Goal: Information Seeking & Learning: Learn about a topic

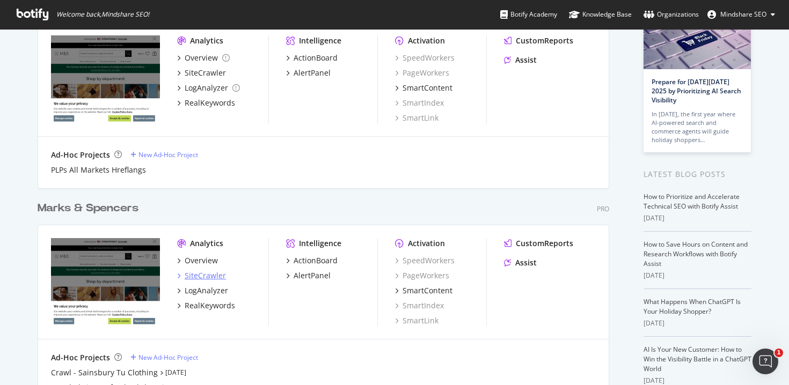
click at [194, 276] on div "SiteCrawler" at bounding box center [205, 276] width 41 height 11
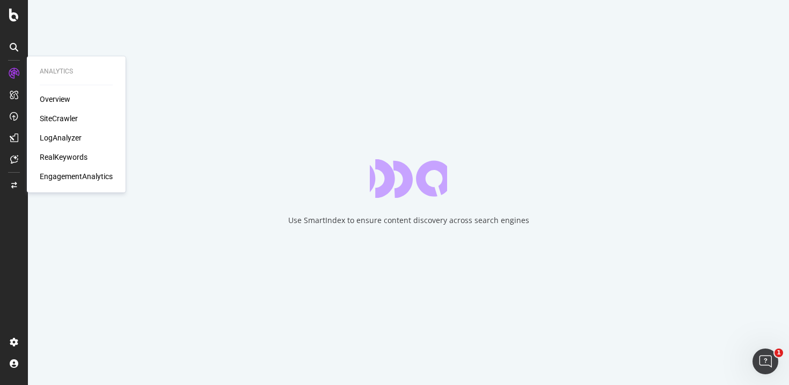
click at [74, 159] on div "RealKeywords" at bounding box center [64, 157] width 48 height 11
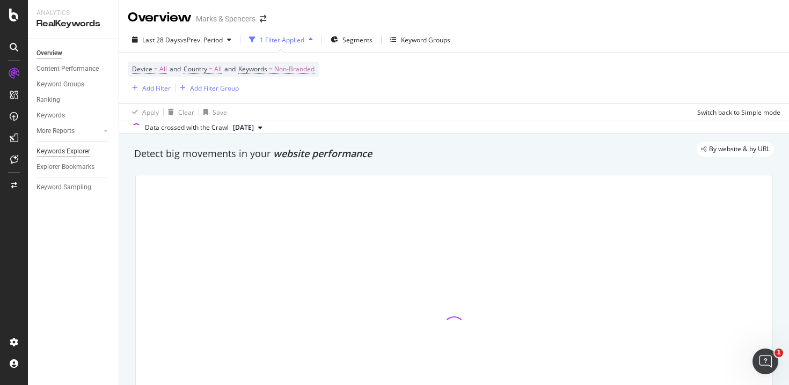
click at [70, 152] on div "Keywords Explorer" at bounding box center [63, 151] width 54 height 11
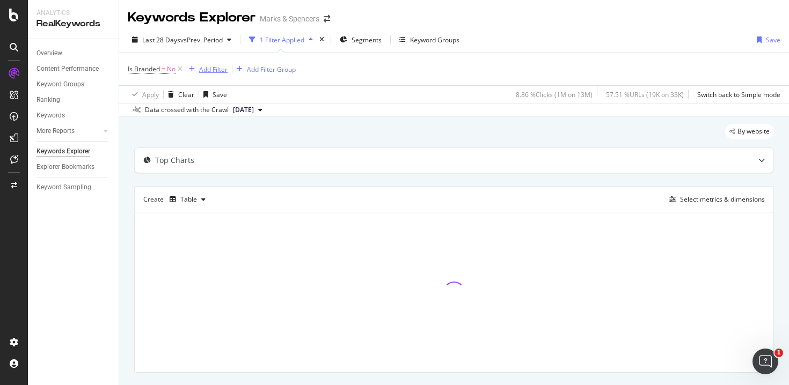
click at [213, 70] on div "Add Filter" at bounding box center [213, 69] width 28 height 9
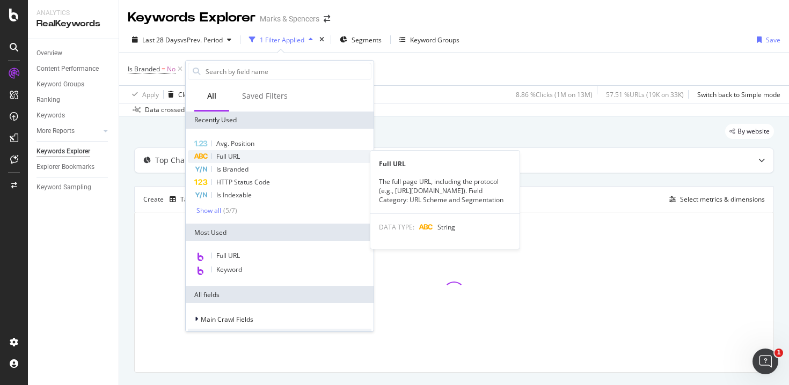
click at [231, 155] on span "Full URL" at bounding box center [228, 156] width 24 height 9
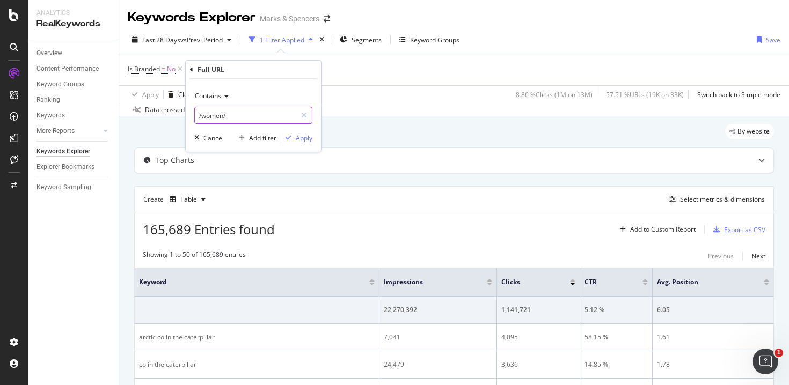
drag, startPoint x: 202, startPoint y: 113, endPoint x: 277, endPoint y: 121, distance: 75.6
click at [277, 121] on input "/women/" at bounding box center [245, 115] width 101 height 17
type input "/style-and-living"
click at [300, 137] on div "Apply" at bounding box center [304, 138] width 17 height 9
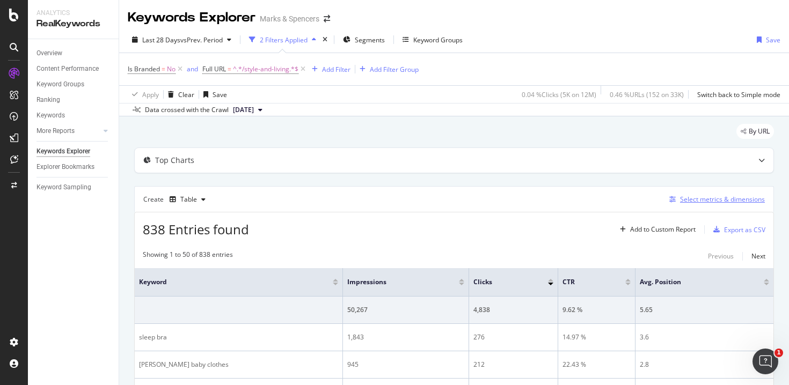
click at [688, 201] on div "Select metrics & dimensions" at bounding box center [722, 199] width 85 height 9
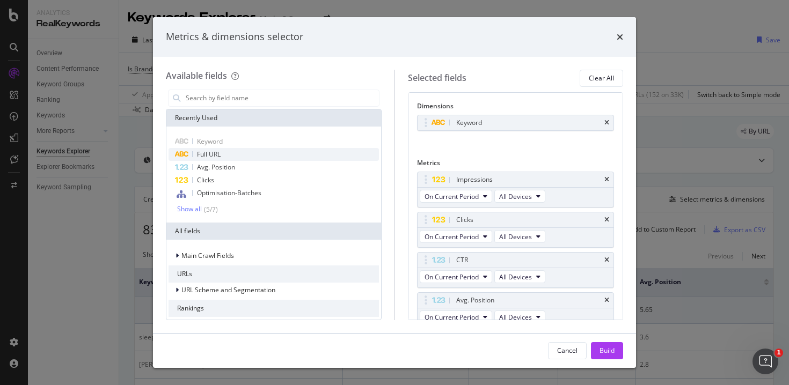
click at [229, 151] on div "Full URL" at bounding box center [274, 154] width 210 height 13
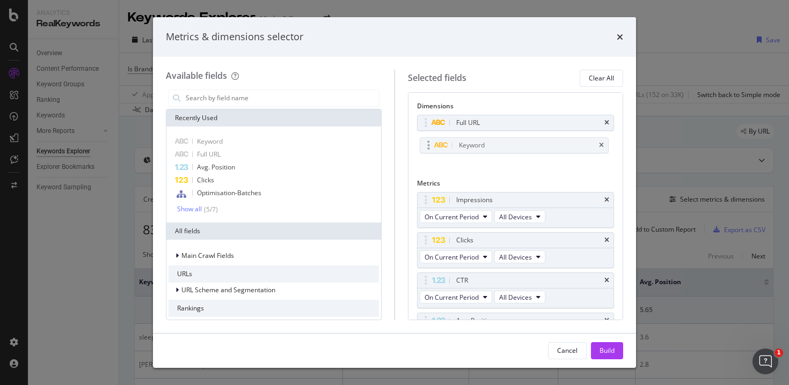
drag, startPoint x: 427, startPoint y: 122, endPoint x: 429, endPoint y: 144, distance: 22.7
click at [604, 199] on icon "times" at bounding box center [606, 200] width 5 height 6
click at [604, 200] on icon "times" at bounding box center [606, 200] width 5 height 6
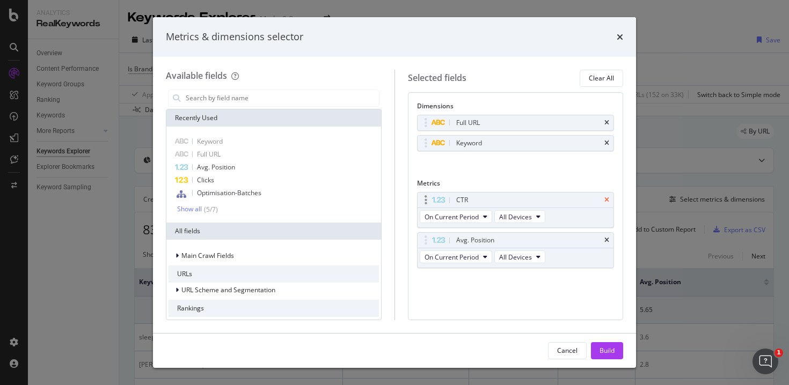
click at [607, 199] on icon "times" at bounding box center [606, 200] width 5 height 6
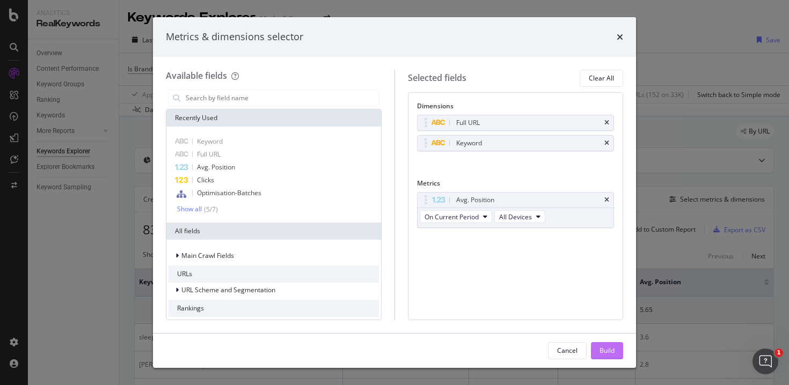
click at [608, 352] on div "Build" at bounding box center [607, 350] width 15 height 9
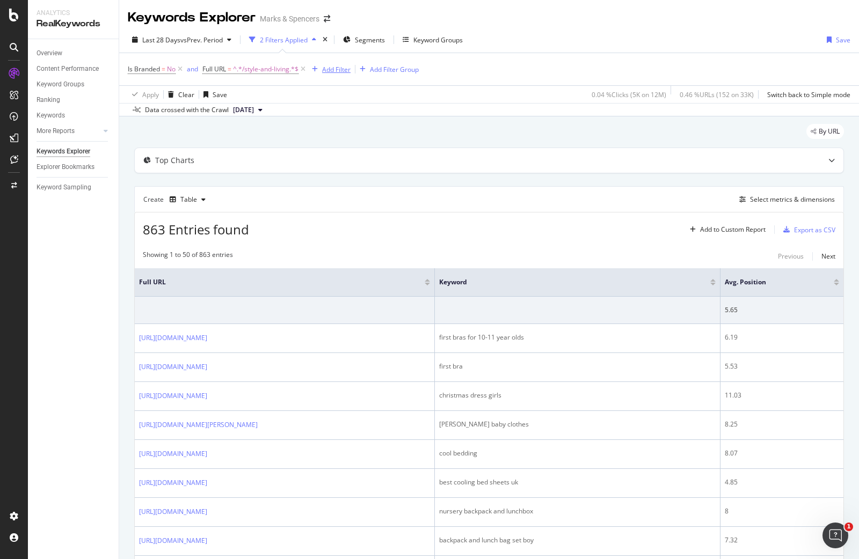
click at [332, 70] on div "Add Filter" at bounding box center [336, 69] width 28 height 9
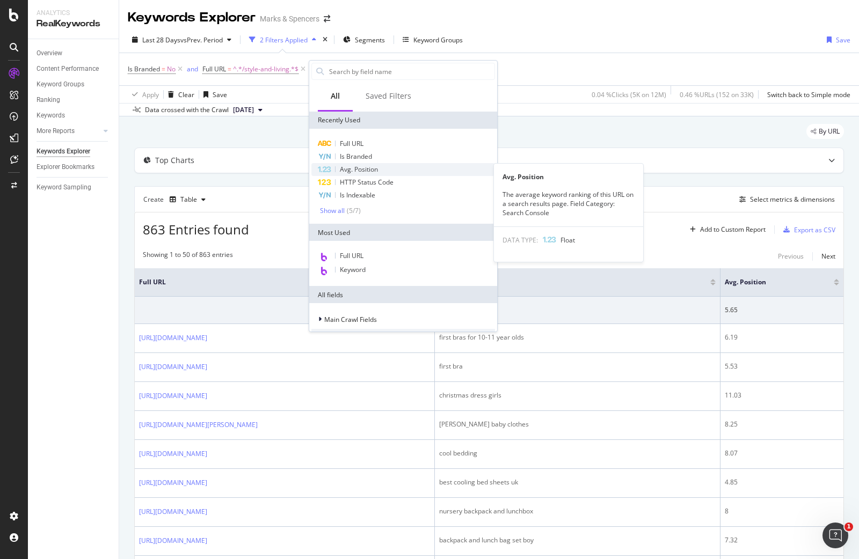
click at [368, 172] on span "Avg. Position" at bounding box center [359, 169] width 38 height 9
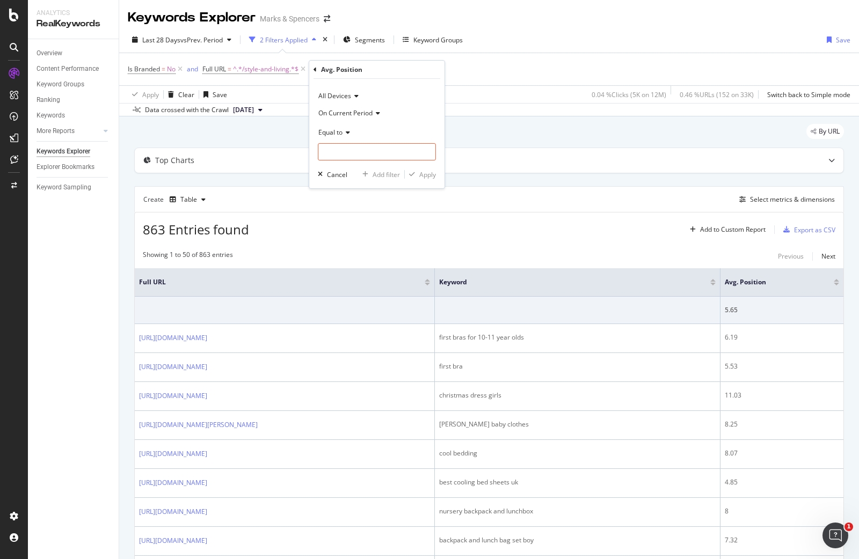
click at [344, 135] on icon at bounding box center [346, 132] width 8 height 6
click at [354, 184] on div "Less than" at bounding box center [377, 183] width 115 height 14
click at [356, 157] on input "number" at bounding box center [377, 151] width 118 height 17
click at [332, 129] on span "Less than" at bounding box center [332, 132] width 28 height 9
click at [353, 196] on span "Less than or equal to" at bounding box center [354, 196] width 62 height 9
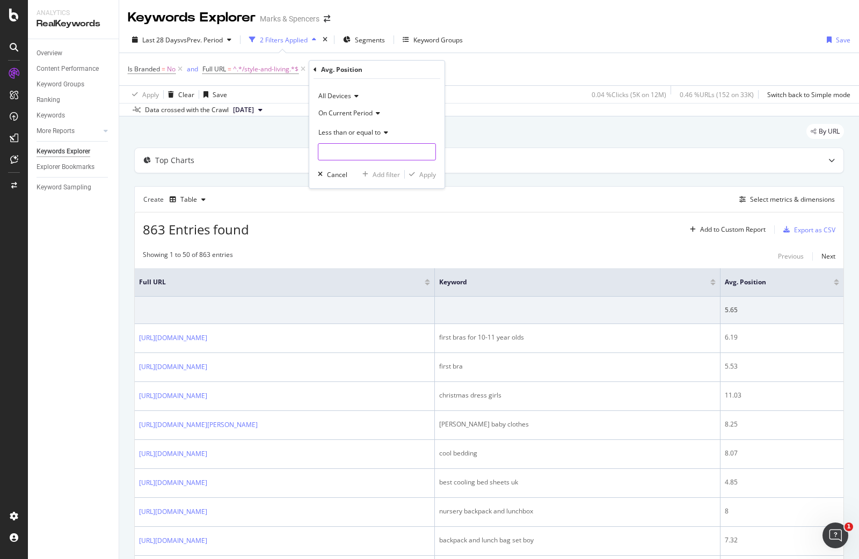
click at [356, 156] on input "number" at bounding box center [377, 151] width 118 height 17
type input "11"
click at [341, 134] on span "Less than or equal to" at bounding box center [349, 132] width 62 height 9
click at [346, 186] on span "Less than" at bounding box center [337, 182] width 28 height 9
click at [429, 174] on div "Apply" at bounding box center [427, 174] width 17 height 9
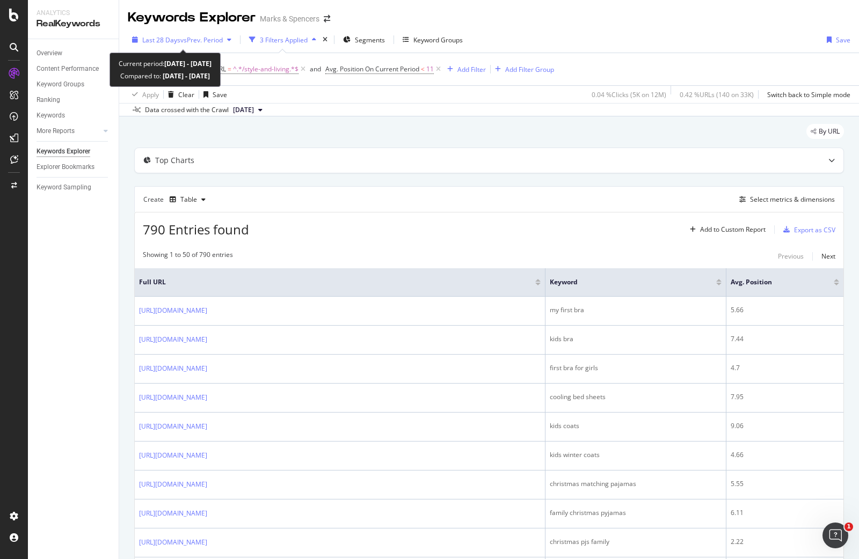
click at [214, 42] on span "vs Prev. Period" at bounding box center [201, 39] width 42 height 9
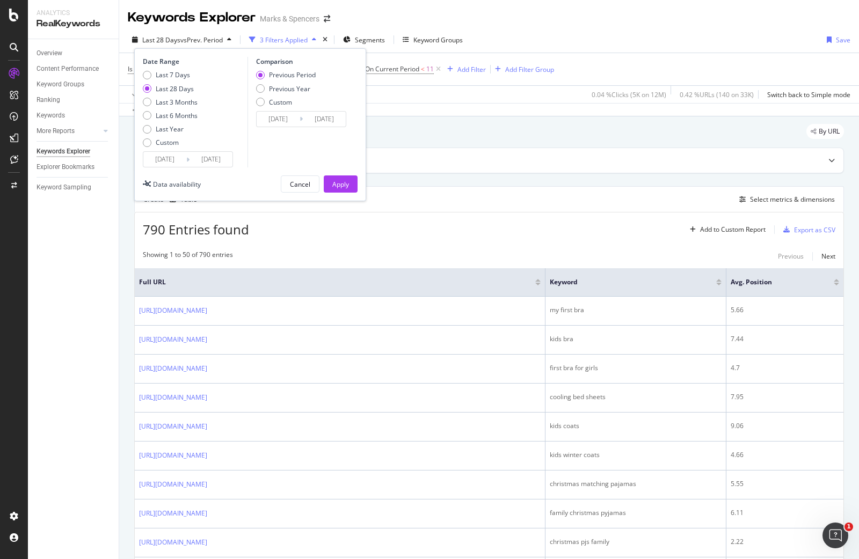
click at [194, 155] on input "[DATE]" at bounding box center [210, 159] width 43 height 15
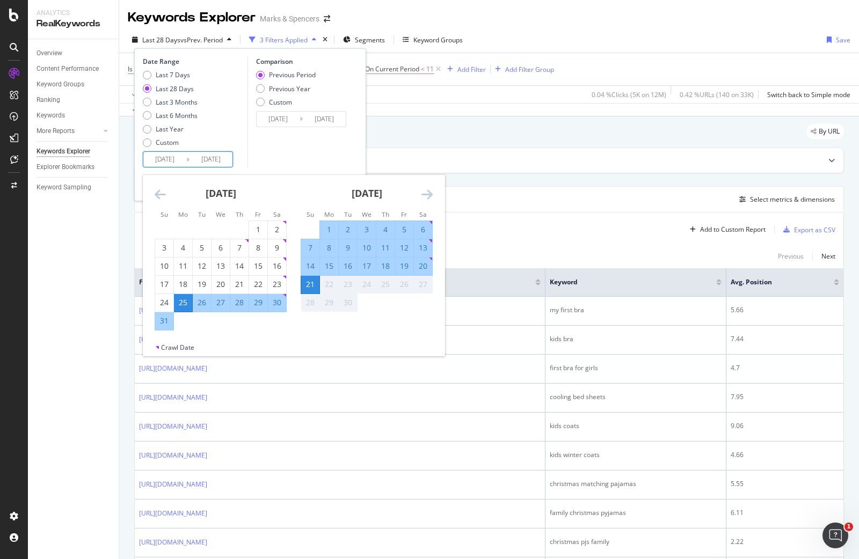
click at [160, 194] on icon "Move backward to switch to the previous month." at bounding box center [160, 194] width 11 height 13
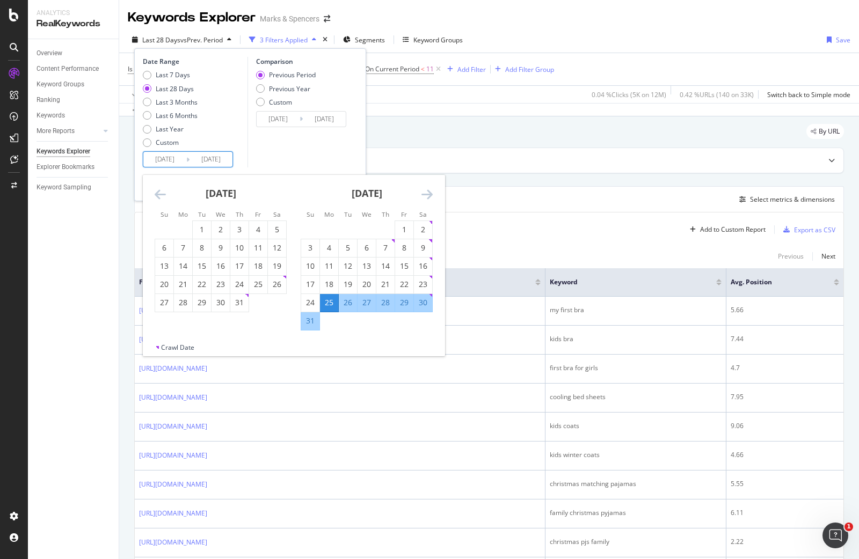
click at [160, 195] on icon "Move backward to switch to the previous month." at bounding box center [160, 194] width 11 height 13
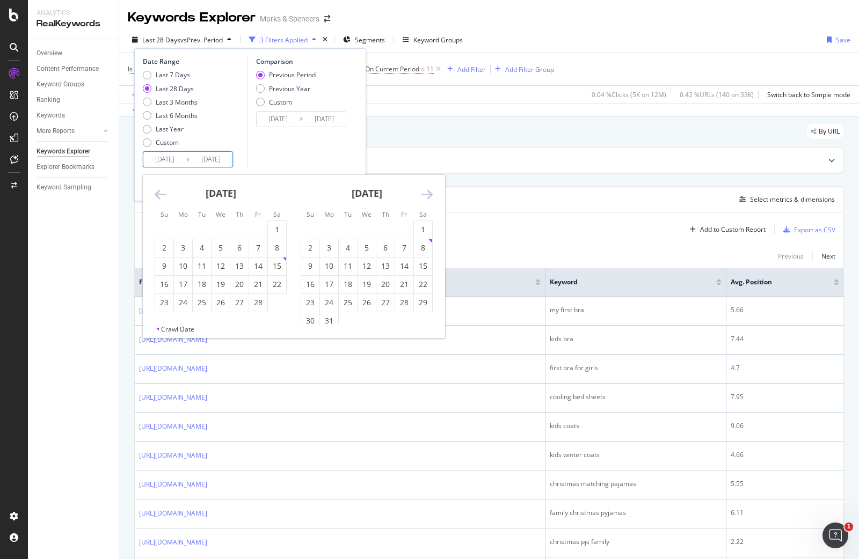
click at [160, 195] on icon "Move backward to switch to the previous month." at bounding box center [160, 194] width 11 height 13
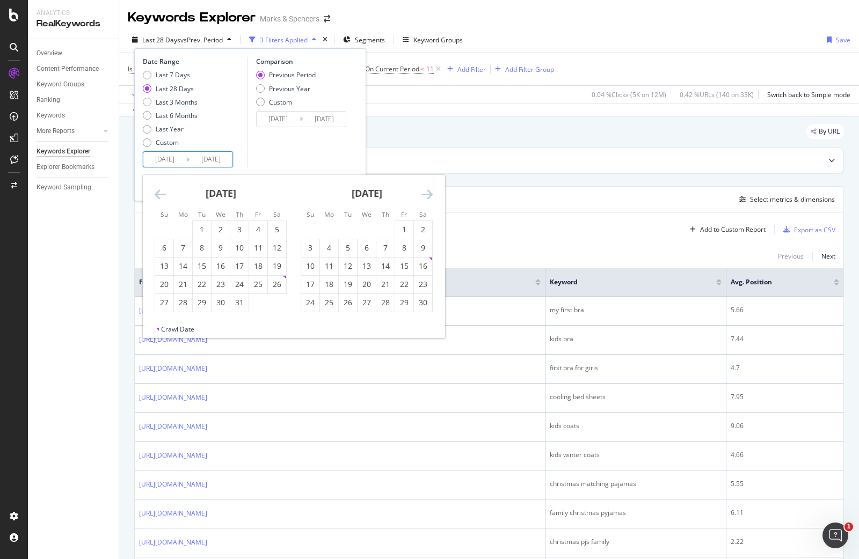
click at [160, 195] on icon "Move backward to switch to the previous month." at bounding box center [160, 194] width 11 height 13
click at [161, 195] on icon "Move backward to switch to the previous month." at bounding box center [160, 194] width 11 height 13
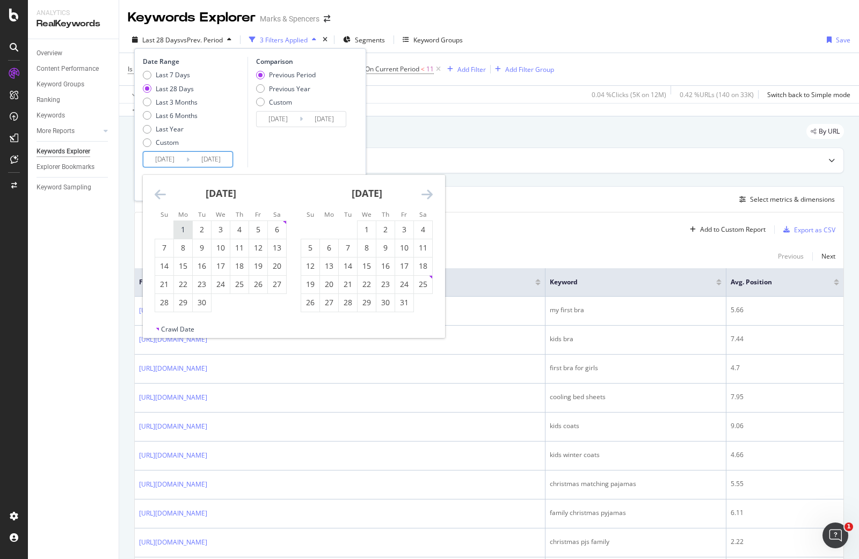
click at [179, 226] on div "1" at bounding box center [183, 229] width 18 height 11
type input "[DATE]"
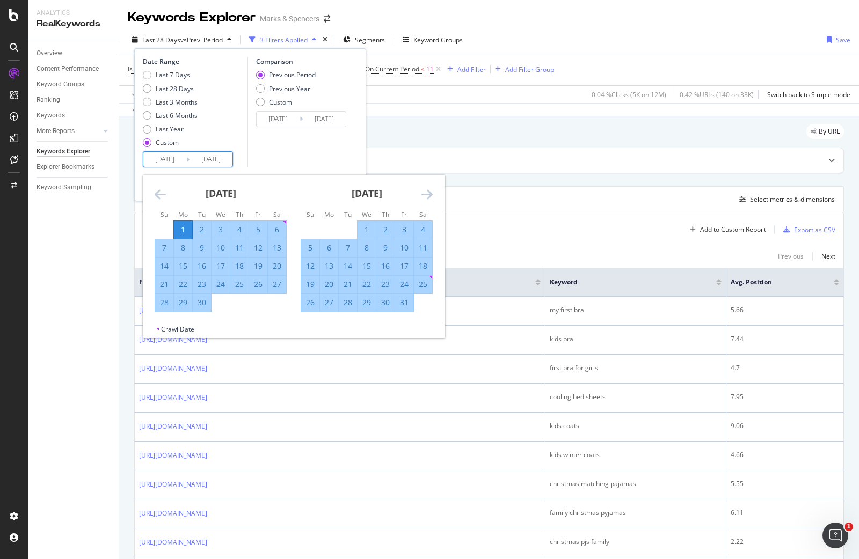
click at [209, 305] on div "30" at bounding box center [202, 302] width 18 height 11
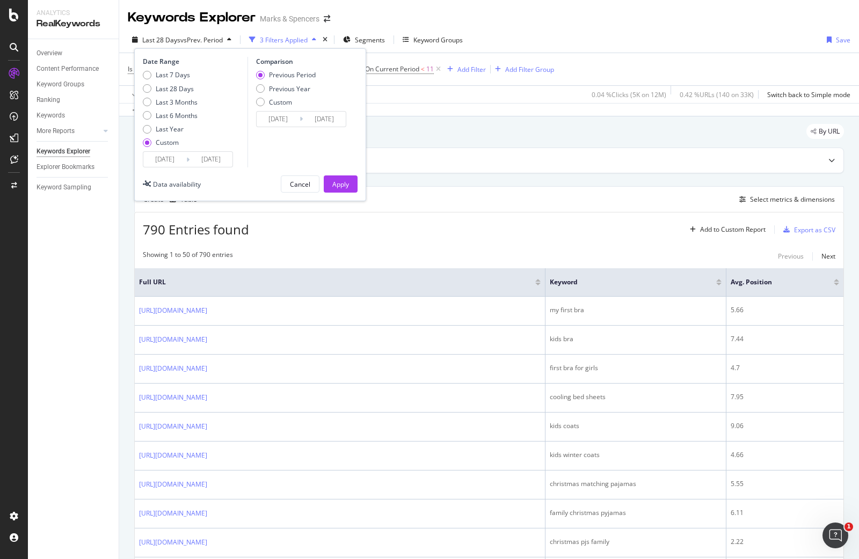
type input "[DATE]"
click at [335, 184] on div "Apply" at bounding box center [340, 184] width 17 height 9
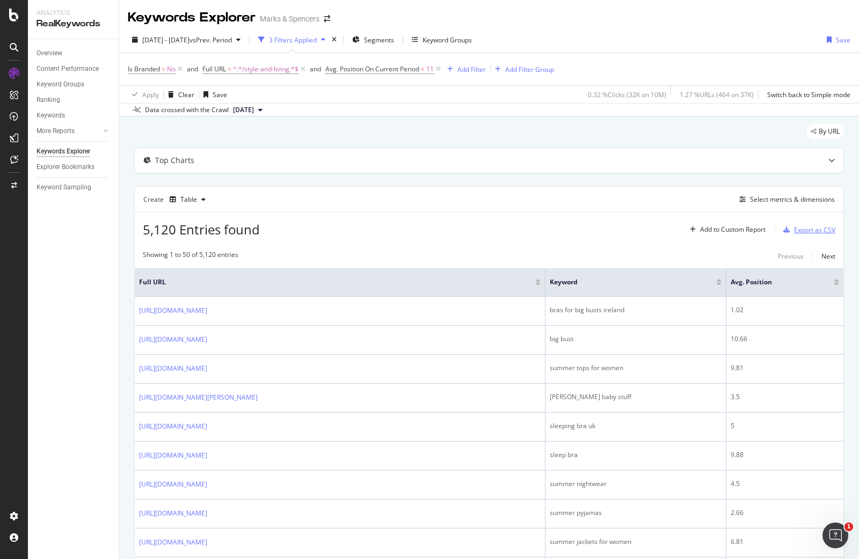
click at [788, 230] on div "Export as CSV" at bounding box center [814, 229] width 41 height 9
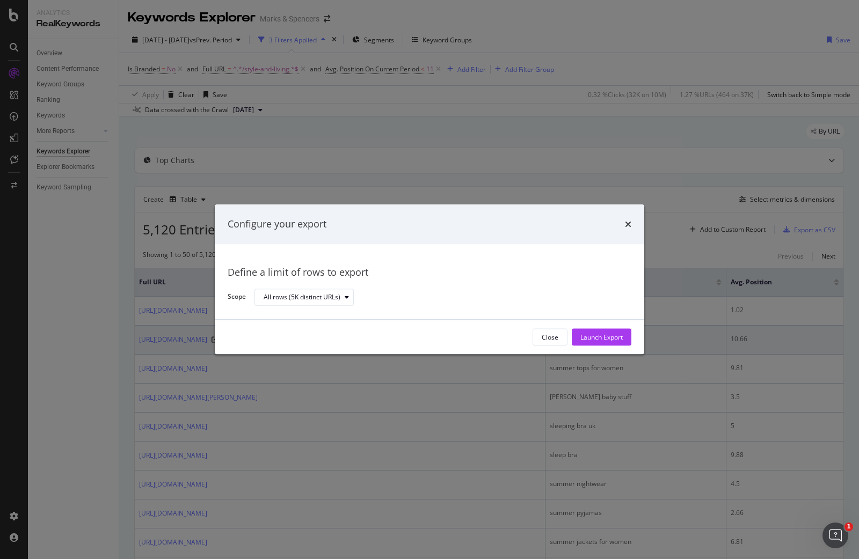
click at [604, 339] on div "Launch Export" at bounding box center [601, 337] width 42 height 9
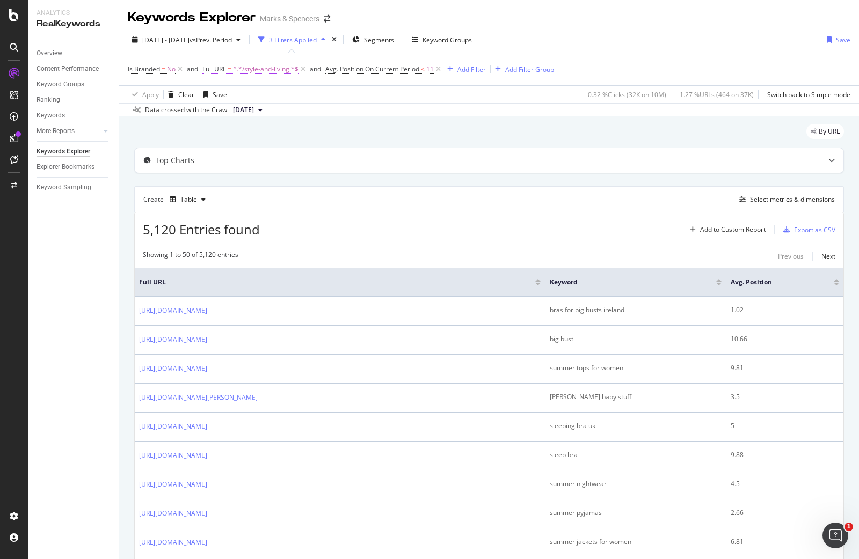
click at [257, 70] on span "^.*/style-and-living.*$" at bounding box center [265, 69] width 65 height 15
click at [229, 116] on input "/style-and-living" at bounding box center [263, 113] width 101 height 17
click at [220, 115] on input "/style-and-living" at bounding box center [263, 113] width 101 height 17
drag, startPoint x: 220, startPoint y: 114, endPoint x: 280, endPoint y: 109, distance: 60.3
click at [281, 111] on input "/style-and-living" at bounding box center [263, 113] width 101 height 17
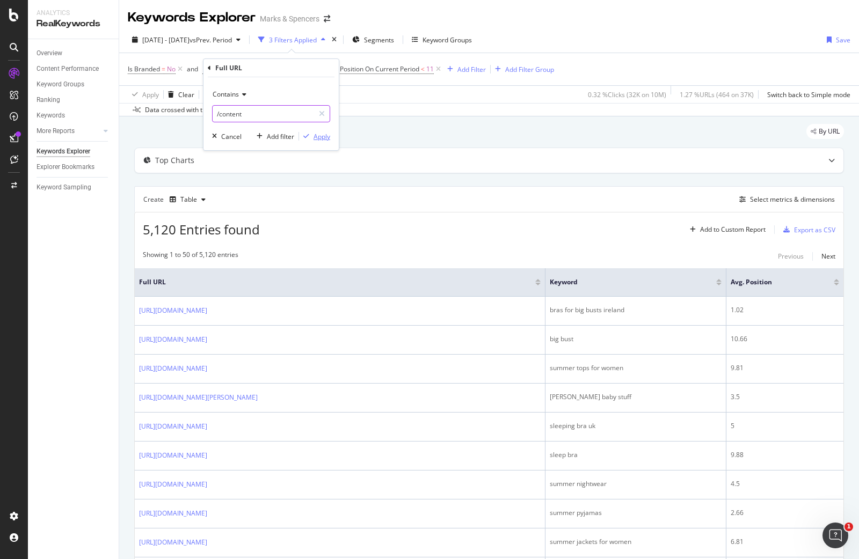
type input "/content"
click at [319, 133] on div "Apply" at bounding box center [321, 136] width 17 height 9
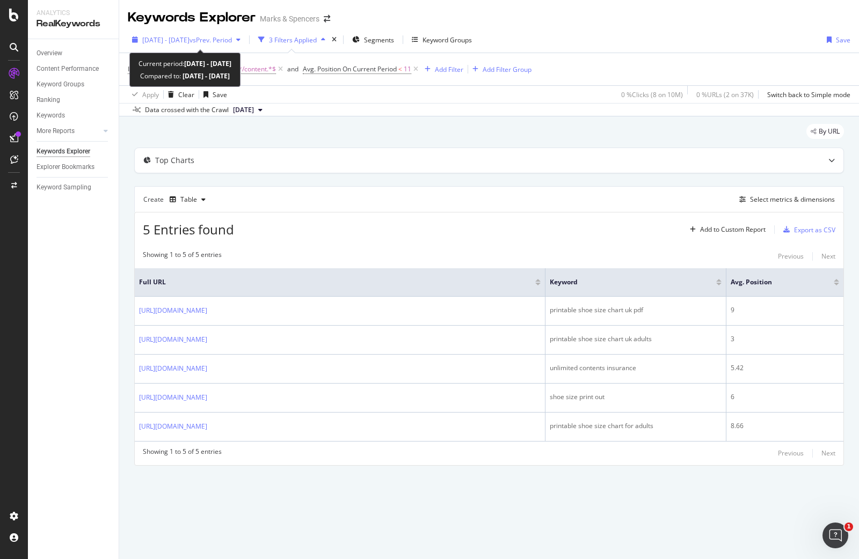
click at [189, 37] on span "[DATE] - [DATE]" at bounding box center [165, 39] width 47 height 9
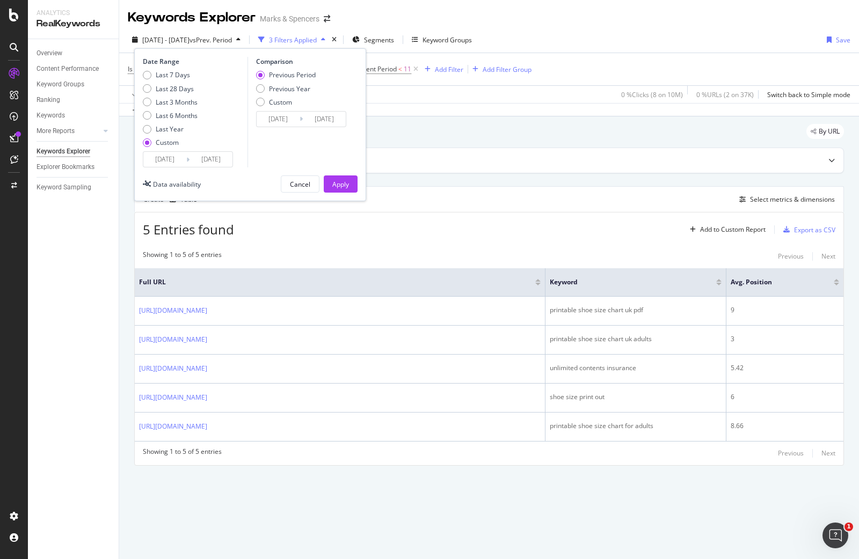
click at [171, 157] on input "[DATE]" at bounding box center [164, 159] width 43 height 15
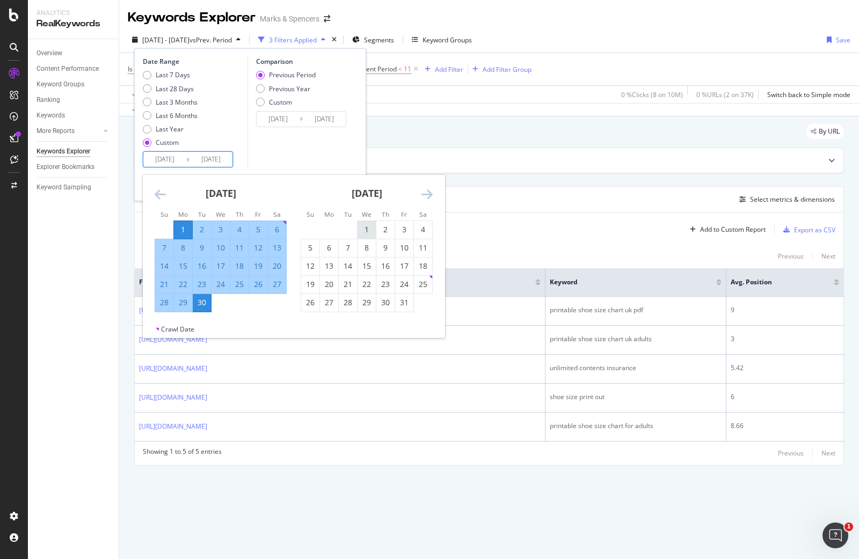
click at [364, 228] on div "1" at bounding box center [366, 229] width 18 height 11
type input "[DATE]"
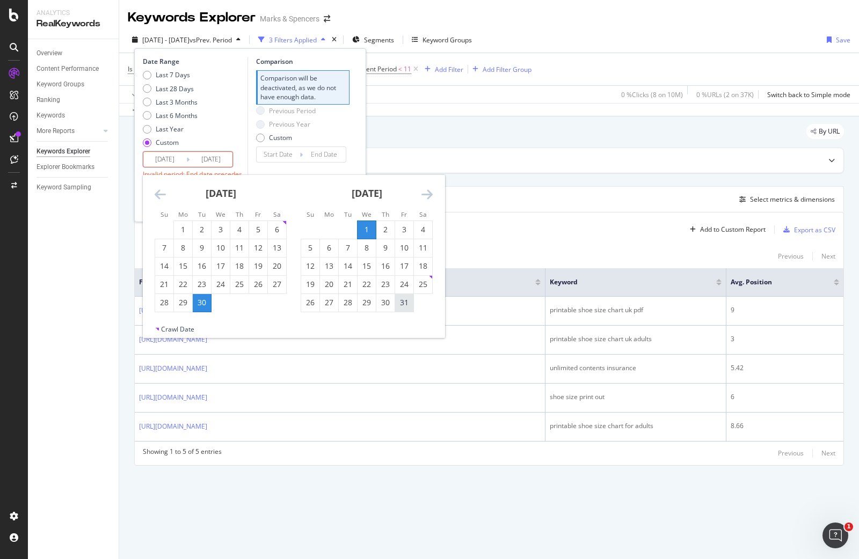
click at [406, 305] on div "31" at bounding box center [404, 302] width 18 height 11
type input "[DATE]"
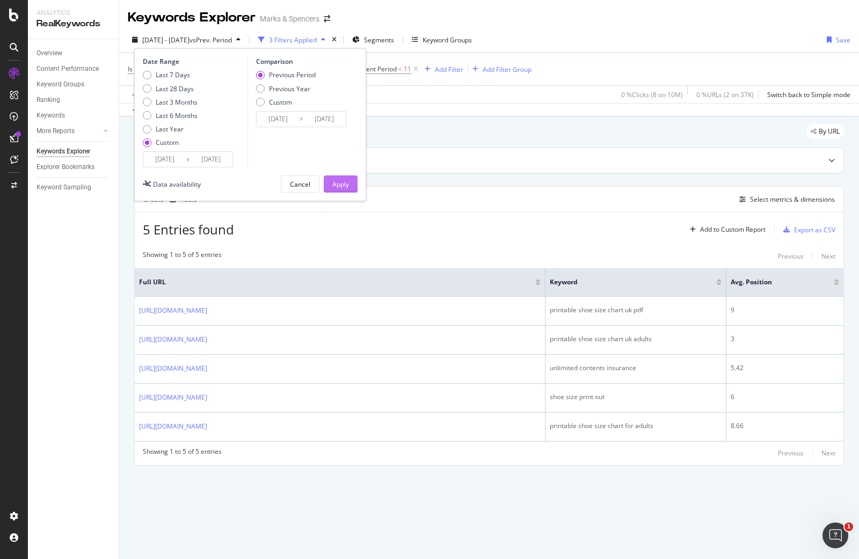
click at [341, 186] on div "Apply" at bounding box center [340, 184] width 17 height 9
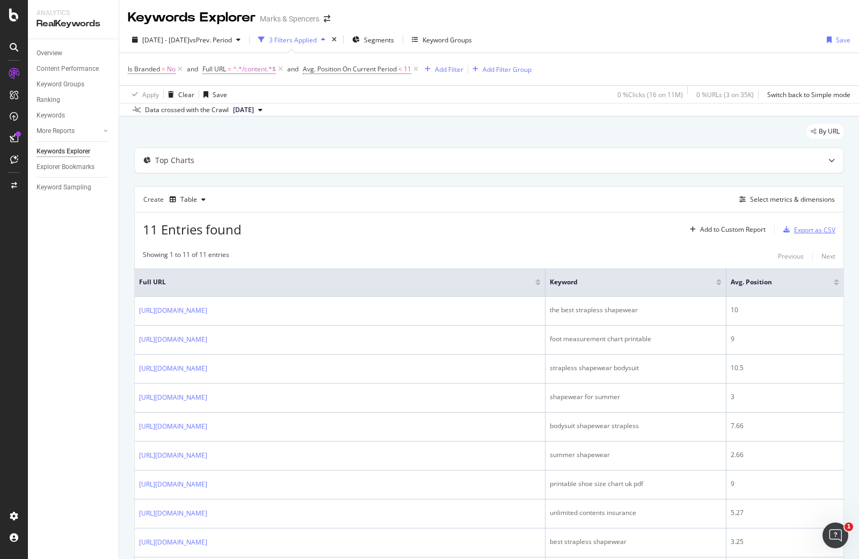
click at [788, 232] on div "Export as CSV" at bounding box center [814, 229] width 41 height 9
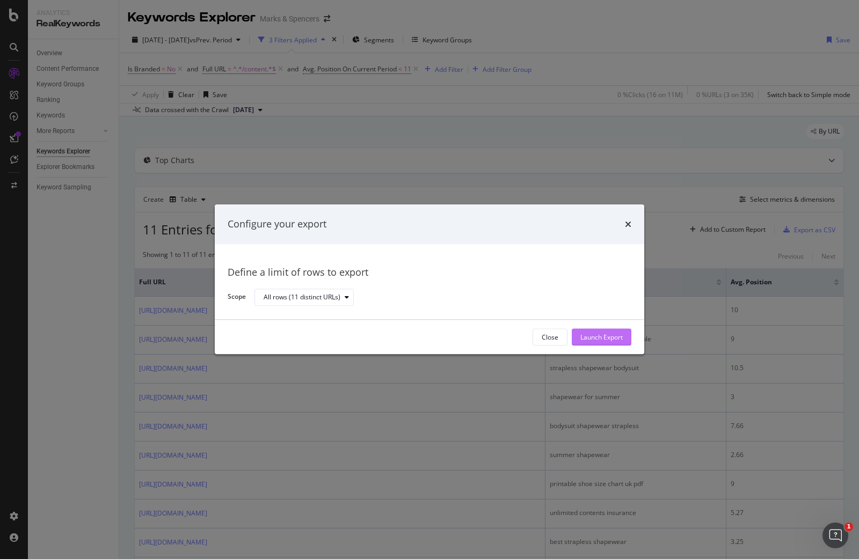
click at [604, 338] on div "Launch Export" at bounding box center [601, 337] width 42 height 9
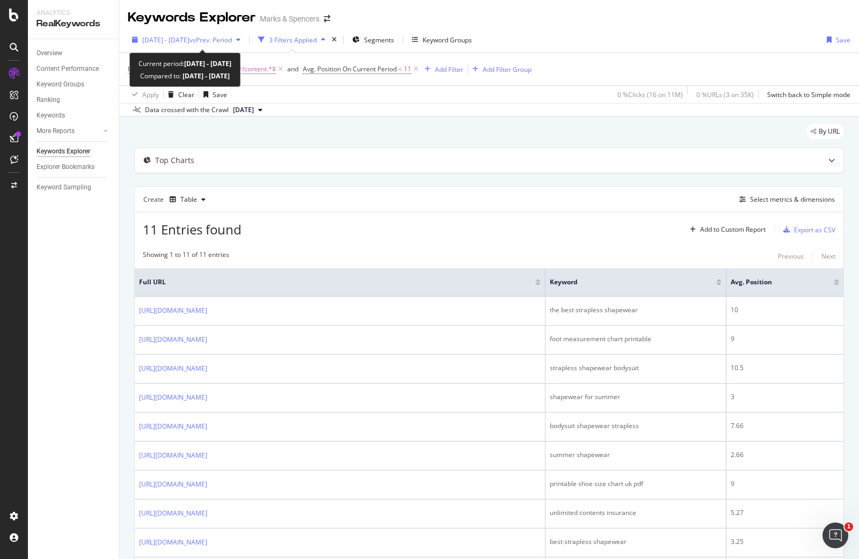
click at [189, 42] on span "[DATE] - [DATE]" at bounding box center [165, 39] width 47 height 9
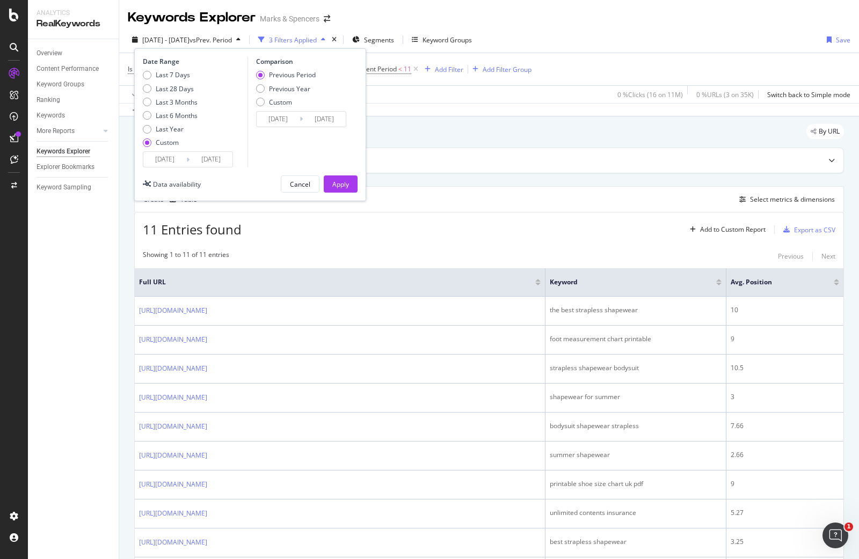
drag, startPoint x: 576, startPoint y: 30, endPoint x: 547, endPoint y: 52, distance: 36.1
click at [576, 30] on div "[DATE] - [DATE] vs Prev. Period 3 Filters Applied Segments Keyword Groups Date …" at bounding box center [489, 72] width 740 height 90
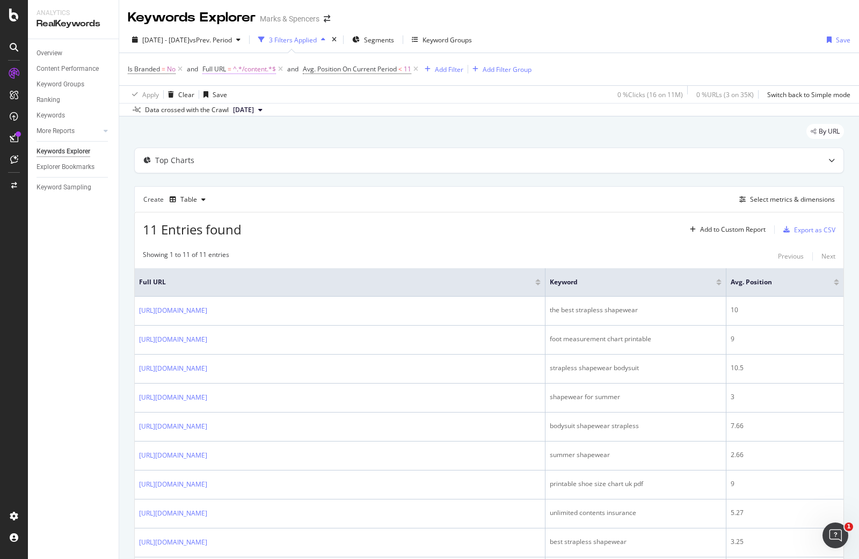
click at [241, 69] on span "^.*/content.*$" at bounding box center [254, 69] width 43 height 15
drag, startPoint x: 254, startPoint y: 113, endPoint x: 226, endPoint y: 121, distance: 28.5
click at [253, 113] on input "/content" at bounding box center [263, 113] width 101 height 17
click at [225, 118] on input "/content" at bounding box center [263, 113] width 101 height 17
drag, startPoint x: 218, startPoint y: 114, endPoint x: 291, endPoint y: 122, distance: 73.0
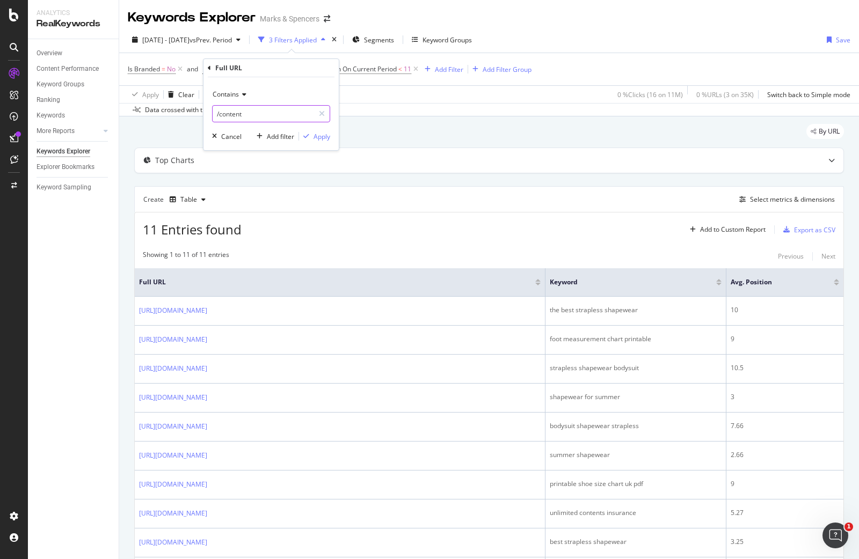
click at [291, 123] on div "Contains /content Cancel Add filter Apply" at bounding box center [270, 113] width 135 height 73
type input "/style-and-living"
click at [324, 139] on div "Apply" at bounding box center [321, 136] width 17 height 9
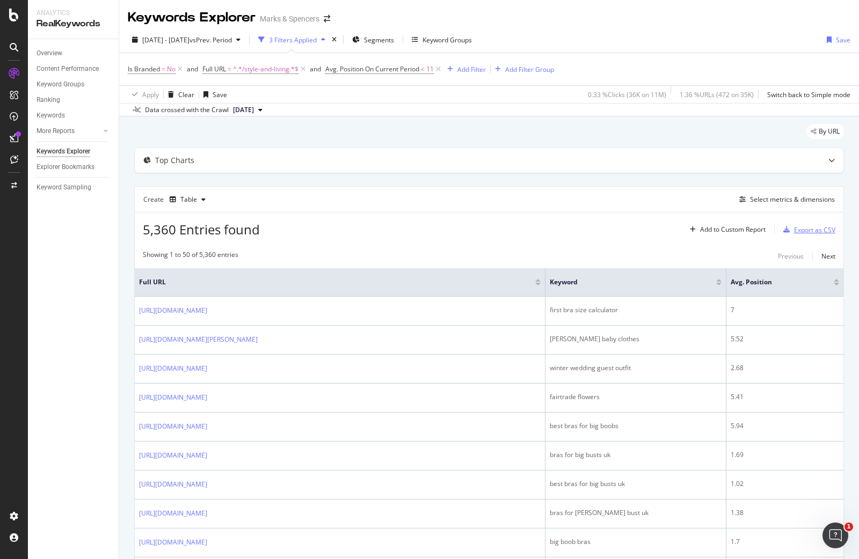
click at [788, 227] on div "Export as CSV" at bounding box center [814, 229] width 41 height 9
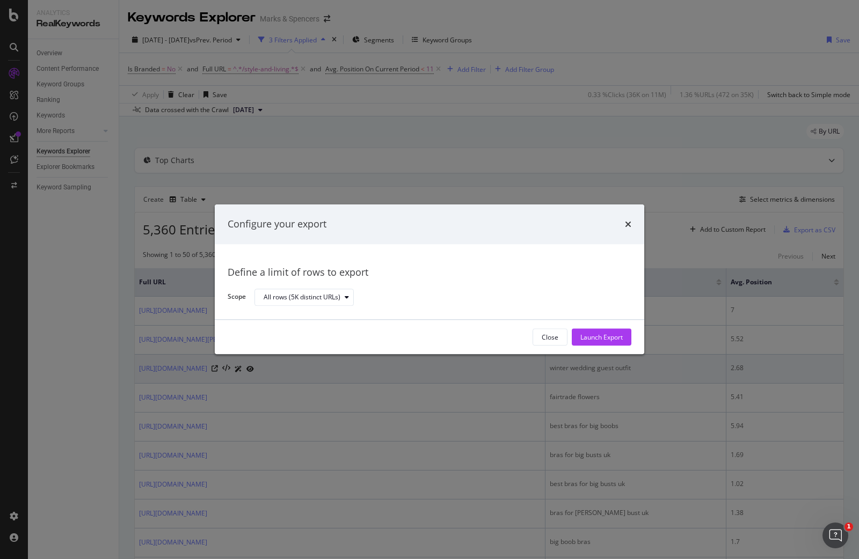
drag, startPoint x: 622, startPoint y: 338, endPoint x: 617, endPoint y: 359, distance: 21.9
click at [622, 337] on div "Launch Export" at bounding box center [601, 337] width 42 height 9
